Goal: Task Accomplishment & Management: Manage account settings

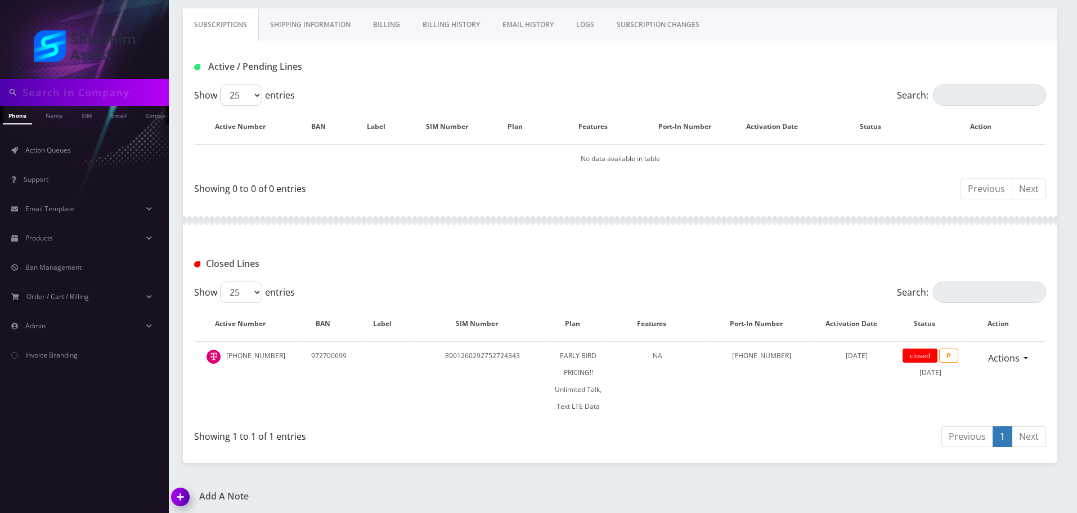
scroll to position [0, 17]
click at [127, 86] on input "text" at bounding box center [95, 92] width 144 height 21
paste input "347-888-5983"
click at [83, 95] on input "347-888-5983" at bounding box center [95, 92] width 144 height 21
type input "3478885983"
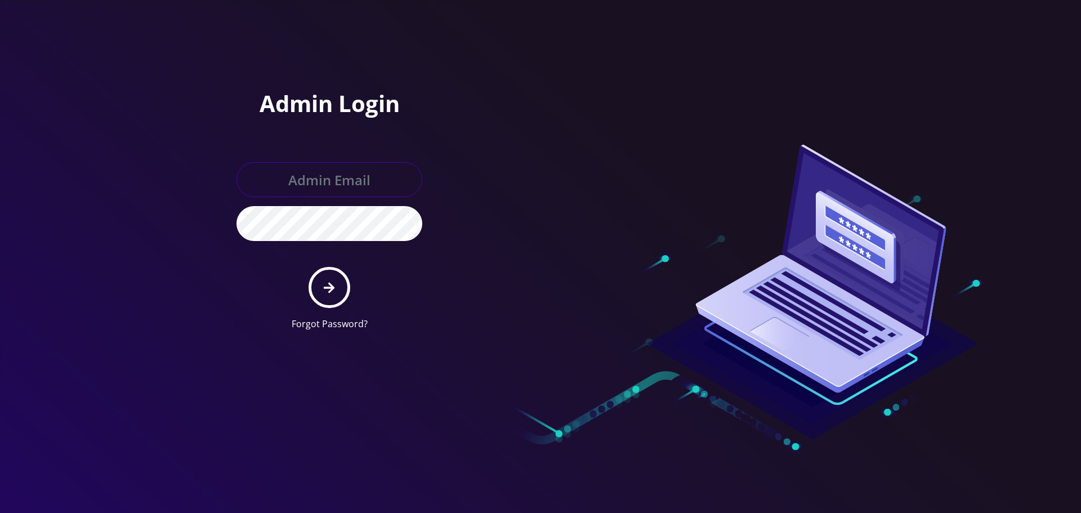
type input "[EMAIL_ADDRESS][DOMAIN_NAME]"
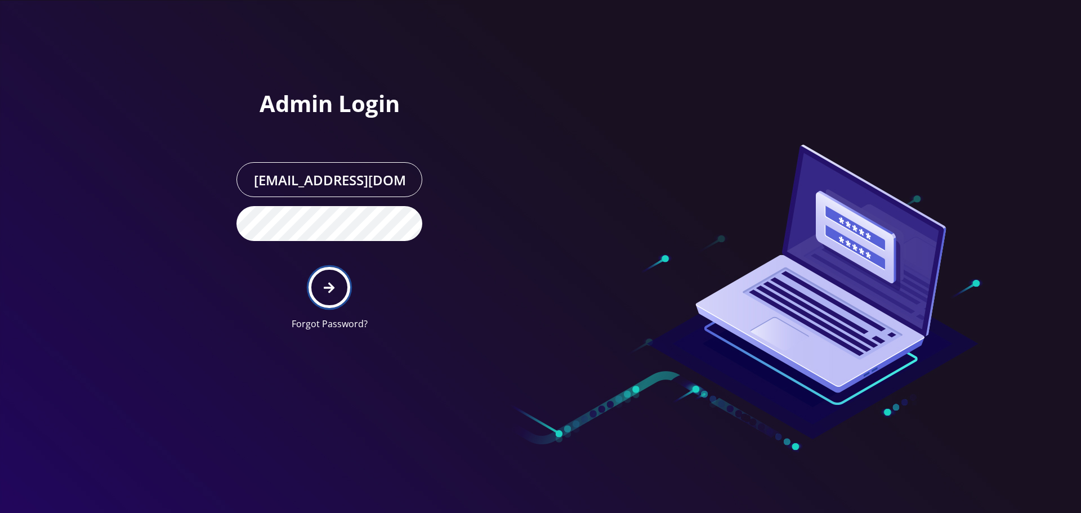
click at [328, 297] on button "submit" at bounding box center [328, 287] width 41 height 41
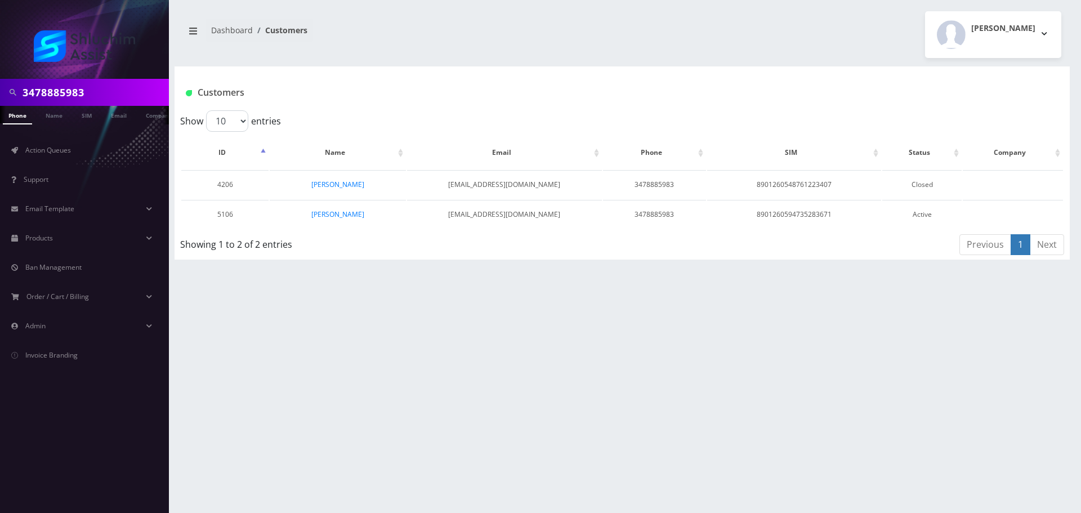
click at [97, 79] on div "3478885983" at bounding box center [84, 92] width 169 height 27
click at [90, 93] on input "3478885983" at bounding box center [95, 92] width 144 height 21
paste input "-888-"
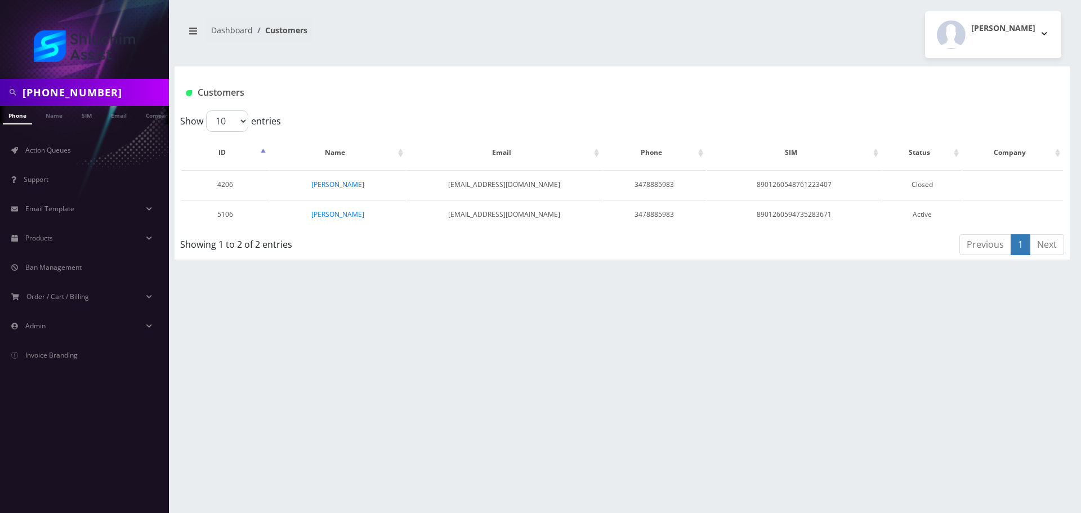
click at [78, 96] on input "[PHONE_NUMBER]" at bounding box center [95, 92] width 144 height 21
type input "3478885983"
click at [339, 214] on link "Eliezer Goldman" at bounding box center [337, 214] width 53 height 10
click at [335, 214] on link "Eliezer Goldman" at bounding box center [337, 214] width 53 height 10
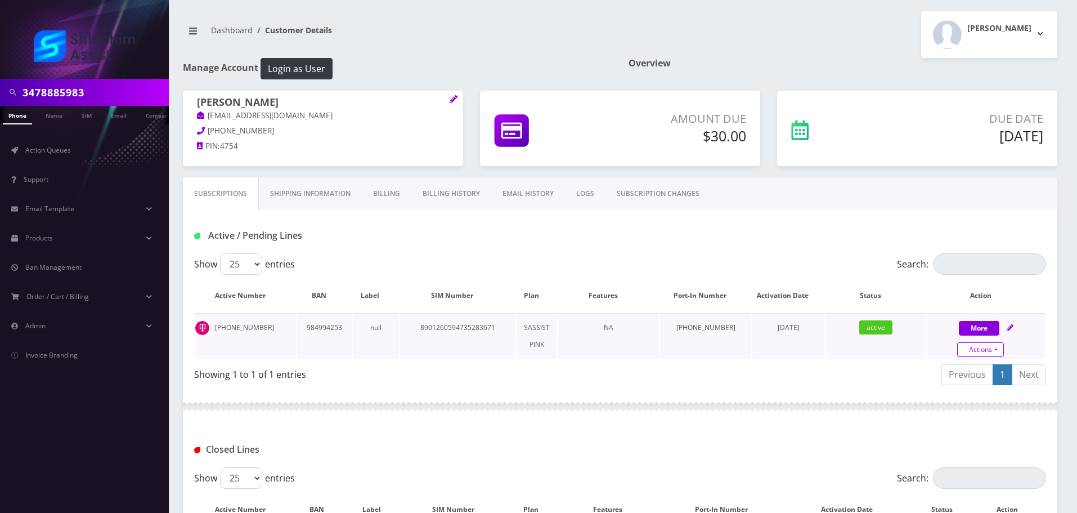
click at [979, 346] on link "Actions" at bounding box center [980, 349] width 47 height 15
select select "Sim Card"
select select "178"
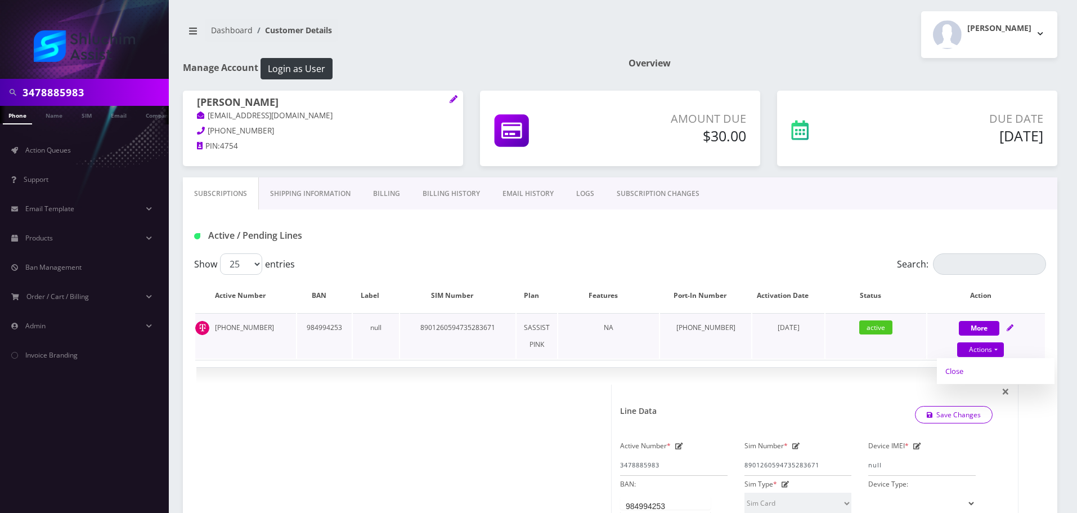
click at [972, 370] on link "Close" at bounding box center [996, 370] width 118 height 17
type input "[DATE]"
select select "Sim Card"
select select "178"
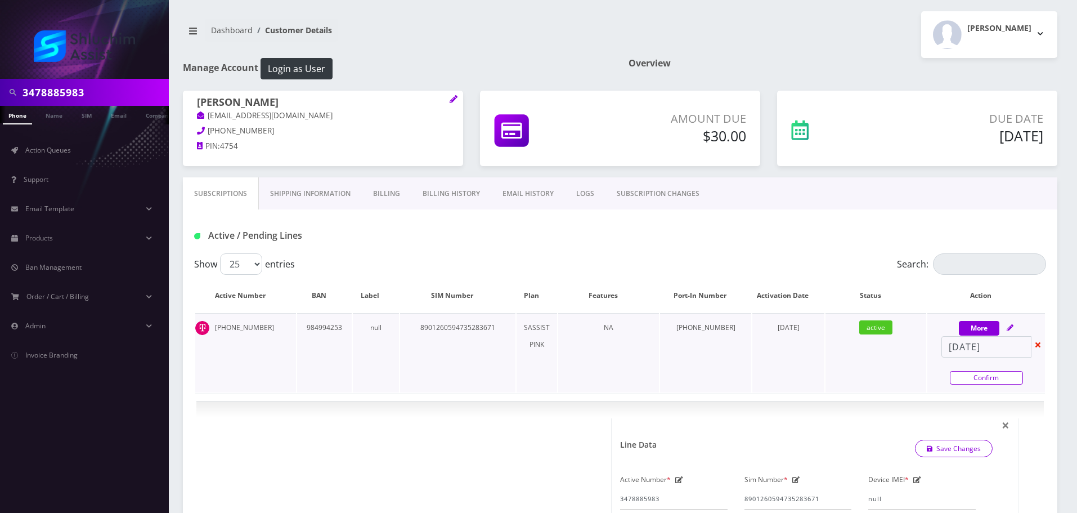
click at [965, 380] on link "Confirm" at bounding box center [986, 378] width 73 height 14
select select "Sim Card"
select select "178"
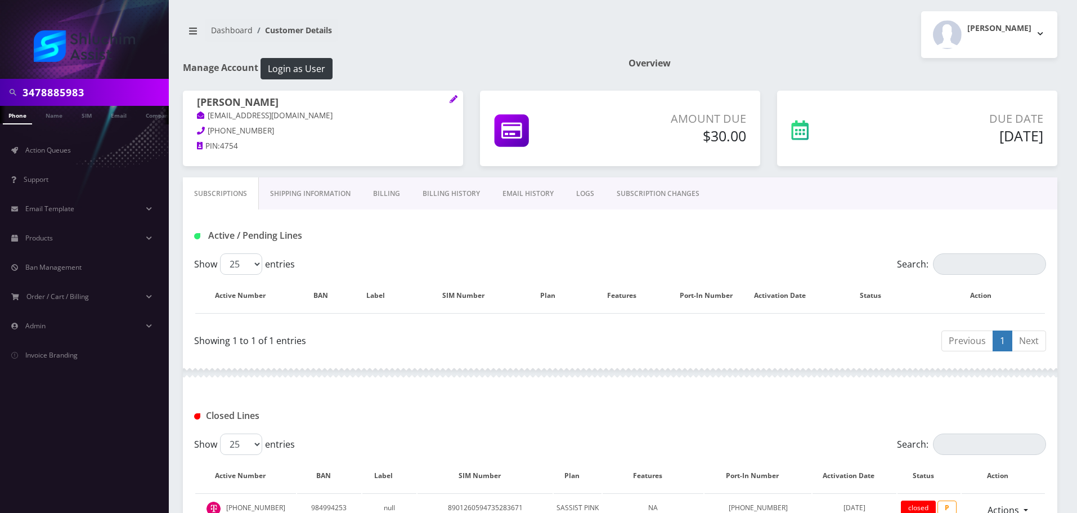
click at [400, 199] on link "Billing" at bounding box center [387, 193] width 50 height 33
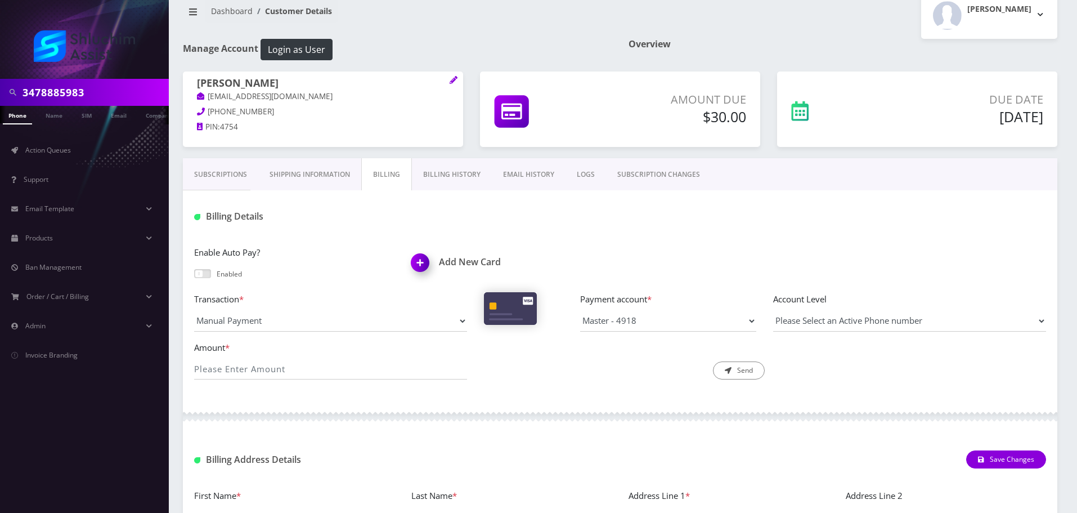
scroll to position [168, 0]
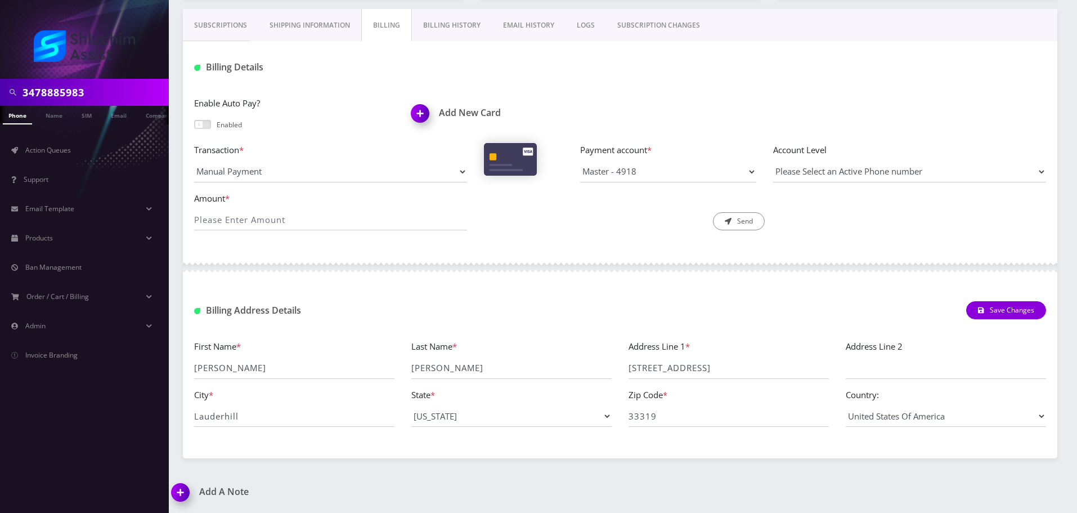
drag, startPoint x: 227, startPoint y: 31, endPoint x: 234, endPoint y: 32, distance: 6.2
click at [227, 31] on link "Subscriptions" at bounding box center [220, 25] width 75 height 33
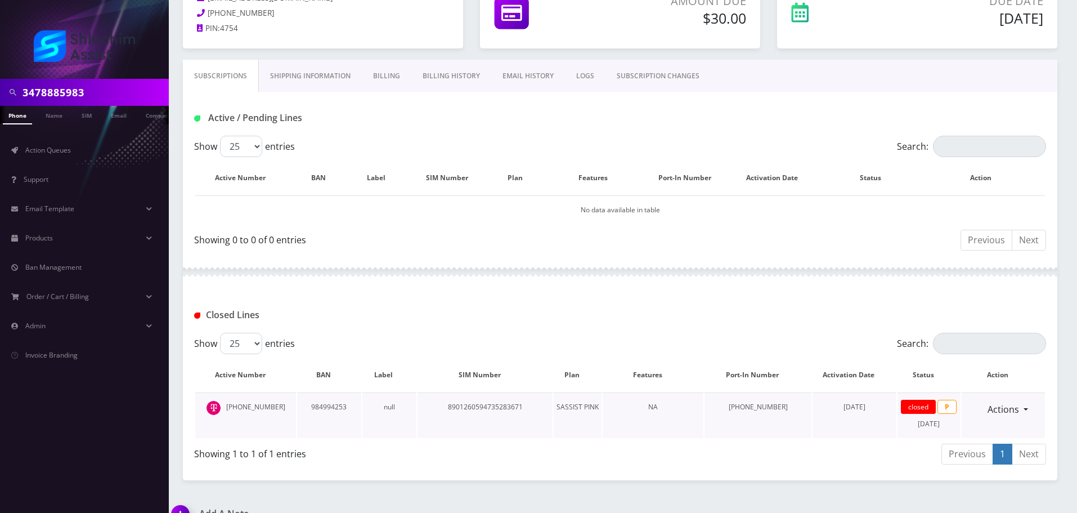
scroll to position [140, 0]
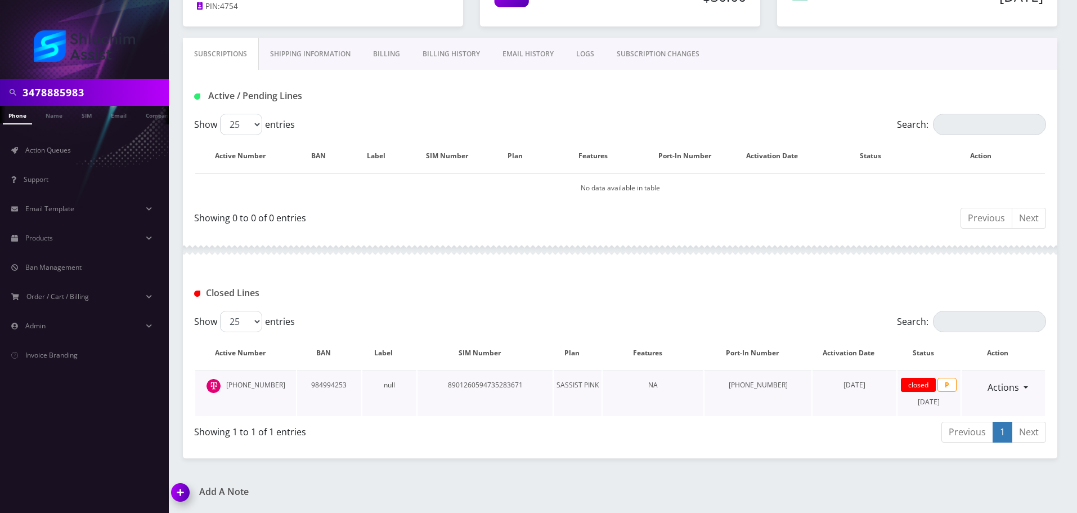
click at [274, 380] on td "[PHONE_NUMBER]" at bounding box center [245, 393] width 101 height 46
copy td "[PHONE_NUMBER]"
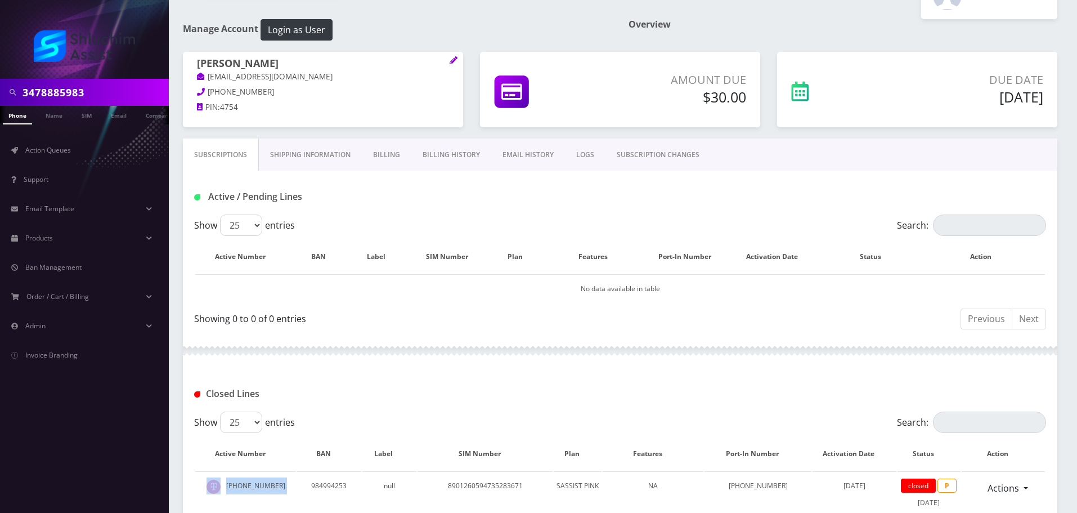
scroll to position [0, 0]
